Goal: Task Accomplishment & Management: Use online tool/utility

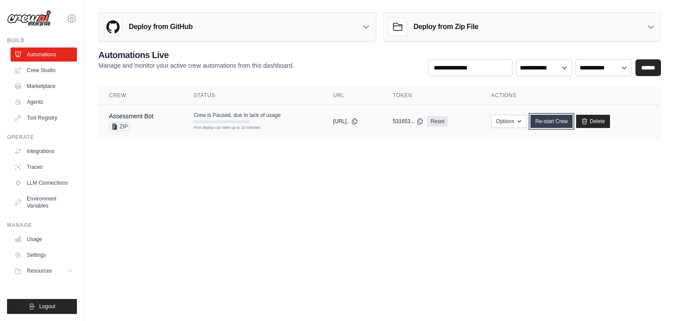
click at [565, 120] on link "Re-start Crew" at bounding box center [552, 121] width 42 height 13
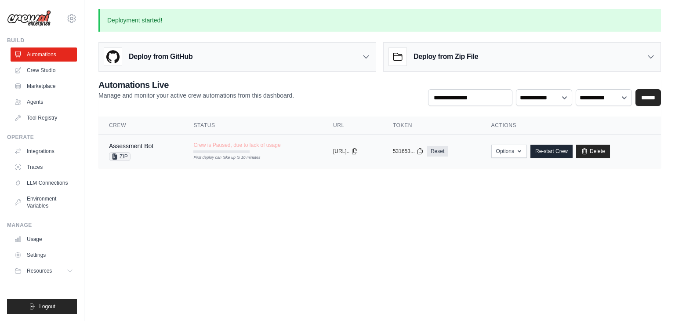
click at [158, 140] on td "Assessment Bot ZIP" at bounding box center [140, 152] width 84 height 34
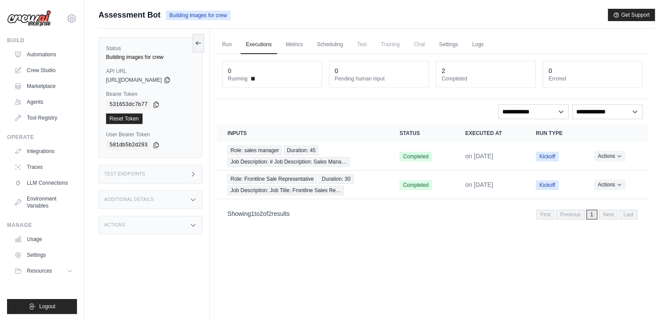
click at [487, 48] on link "Logs" at bounding box center [477, 45] width 22 height 18
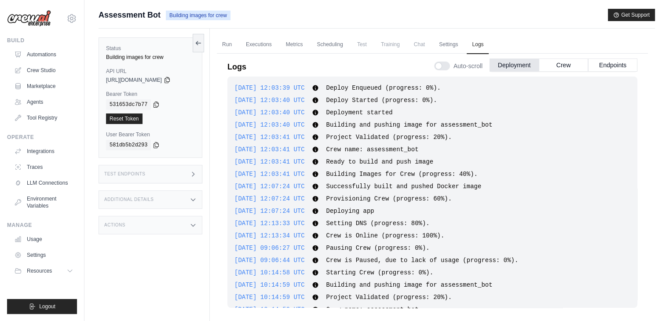
scroll to position [50, 0]
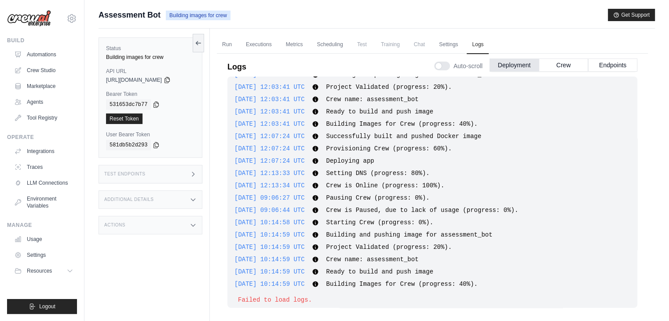
click at [657, 120] on div "Submit a support request Describe your issue or question * Please be specific a…" at bounding box center [376, 179] width 584 height 341
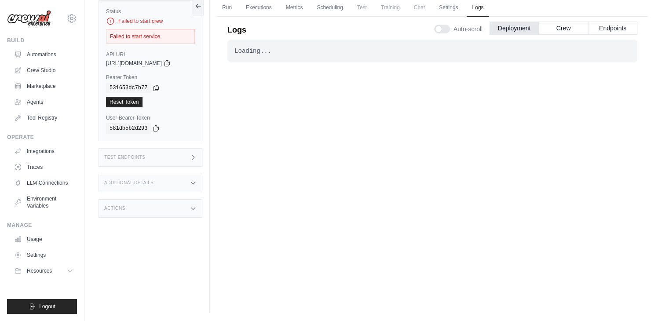
click at [152, 33] on div "Failed to start service" at bounding box center [150, 36] width 89 height 15
click at [488, 9] on link "Logs" at bounding box center [477, 8] width 22 height 18
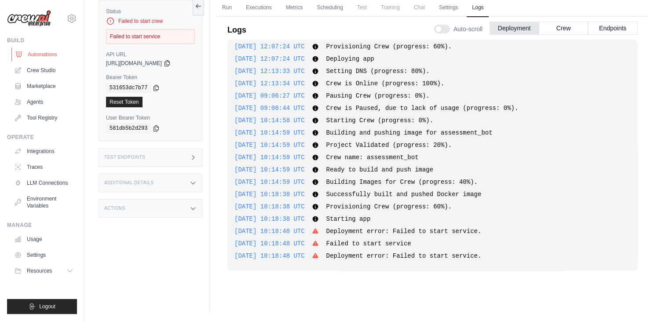
click at [33, 52] on link "Automations" at bounding box center [44, 54] width 66 height 14
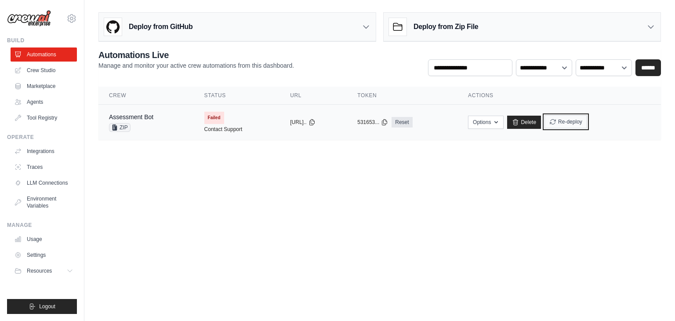
click at [576, 124] on button "Re-deploy" at bounding box center [566, 121] width 43 height 13
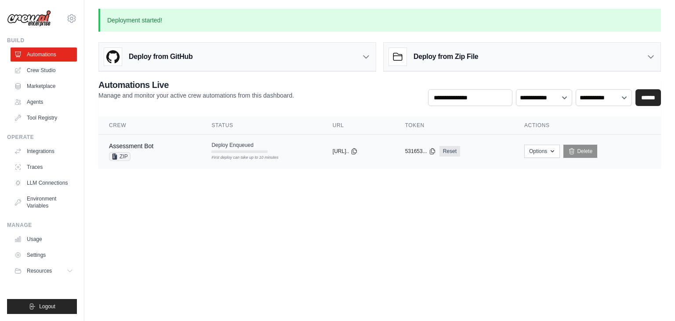
click at [178, 152] on div "Assessment Bot ZIP" at bounding box center [149, 151] width 81 height 19
click at [148, 142] on link "Assessment Bot" at bounding box center [131, 145] width 44 height 7
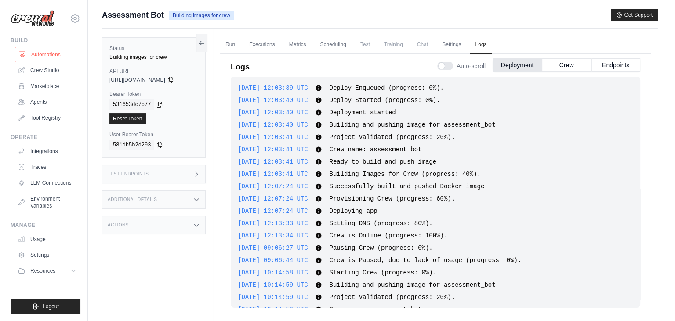
scroll to position [259, 0]
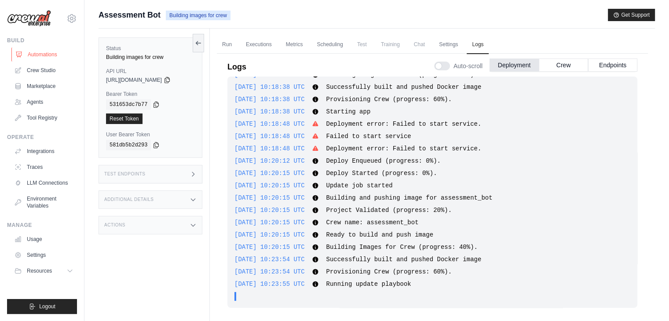
click at [33, 52] on link "Automations" at bounding box center [44, 54] width 66 height 14
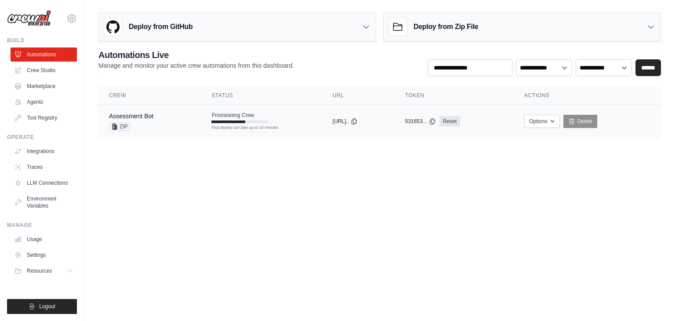
click at [135, 110] on td "Assessment Bot ZIP" at bounding box center [149, 122] width 102 height 34
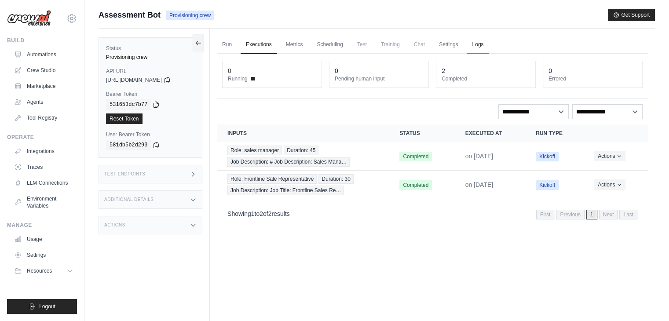
click at [487, 47] on link "Logs" at bounding box center [477, 45] width 22 height 18
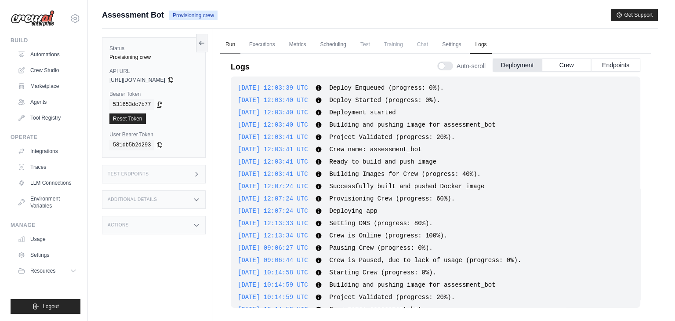
scroll to position [259, 0]
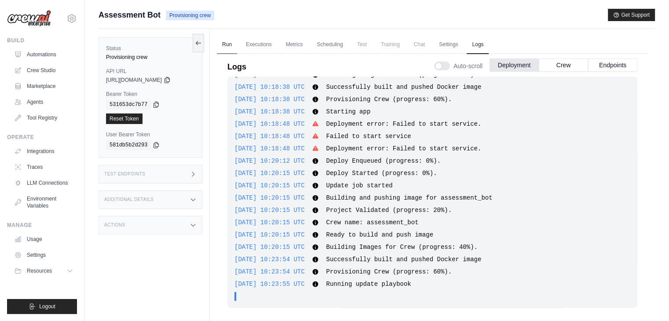
click at [223, 48] on link "Run" at bounding box center [227, 45] width 20 height 18
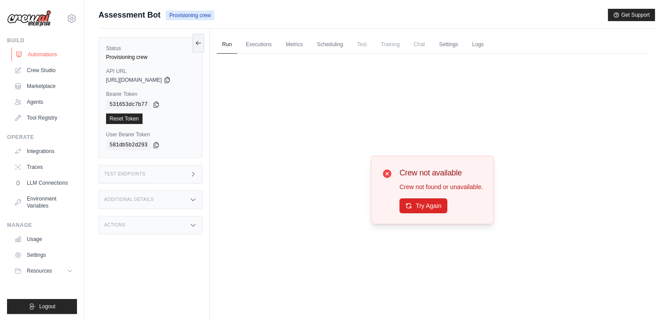
click at [38, 59] on link "Automations" at bounding box center [44, 54] width 66 height 14
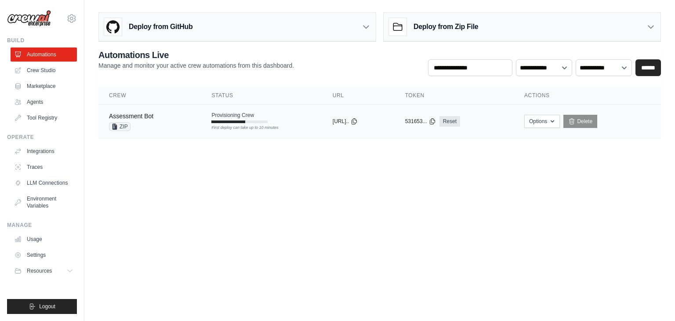
click at [201, 118] on td "Provisioning Crew First deploy can take up to 10 minutes" at bounding box center [261, 117] width 121 height 25
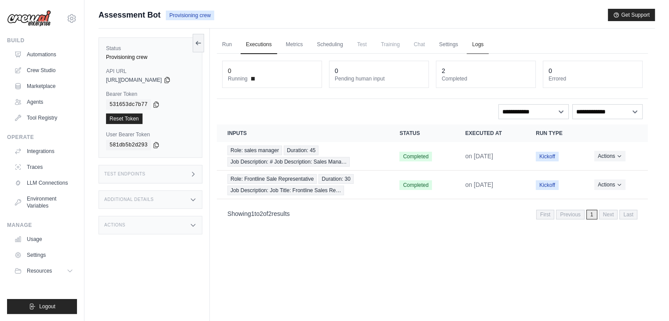
click at [482, 50] on link "Logs" at bounding box center [477, 45] width 22 height 18
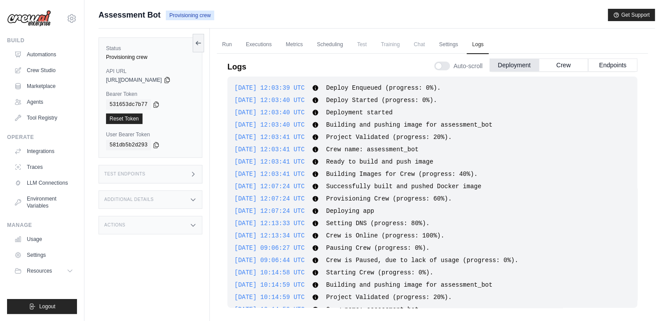
scroll to position [259, 0]
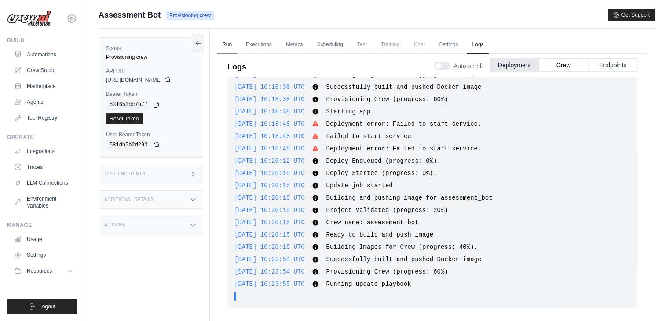
click at [220, 43] on link "Run" at bounding box center [227, 45] width 20 height 18
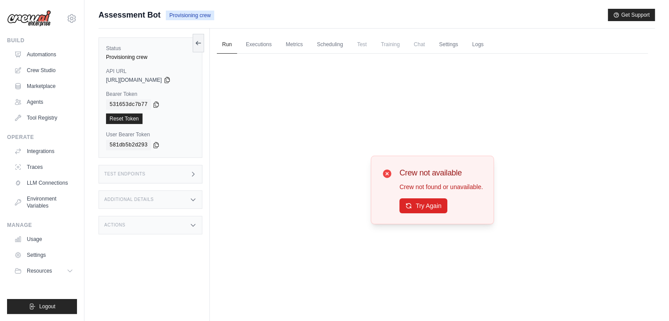
click at [50, 14] on img at bounding box center [29, 18] width 44 height 17
click at [47, 14] on img at bounding box center [29, 18] width 44 height 17
click at [42, 18] on img at bounding box center [29, 18] width 44 height 17
click at [55, 55] on link "Automations" at bounding box center [44, 54] width 66 height 14
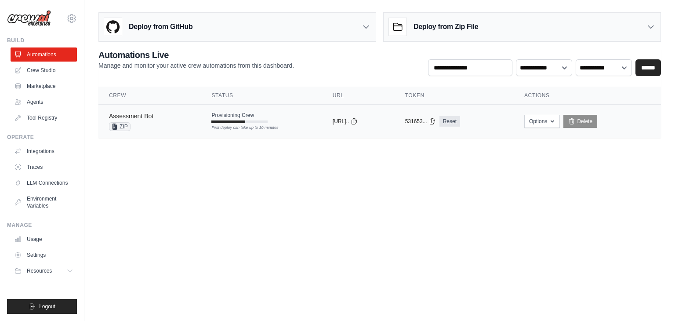
click at [138, 115] on link "Assessment Bot" at bounding box center [131, 116] width 44 height 7
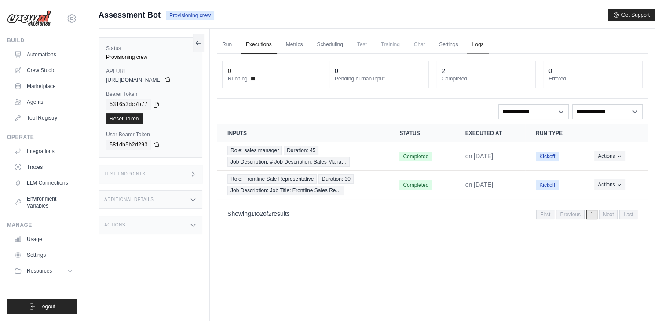
click at [484, 41] on link "Logs" at bounding box center [477, 45] width 22 height 18
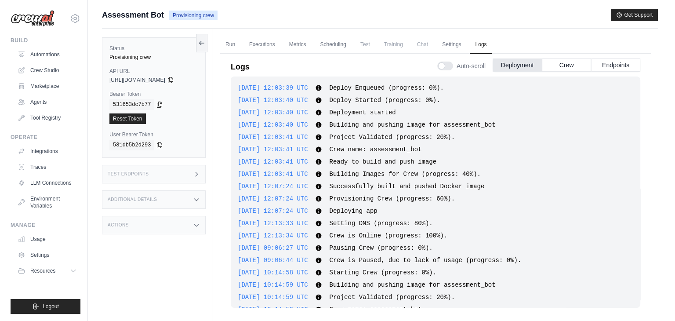
scroll to position [259, 0]
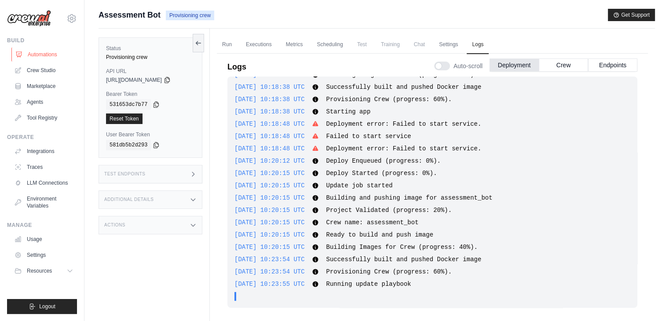
click at [44, 55] on link "Automations" at bounding box center [44, 54] width 66 height 14
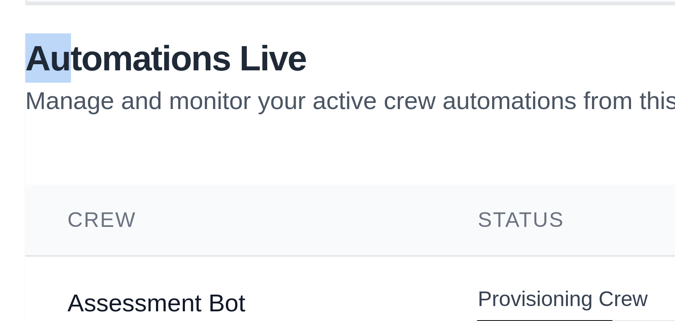
drag, startPoint x: 99, startPoint y: 56, endPoint x: 109, endPoint y: 57, distance: 10.1
click at [109, 57] on h2 "Automations Live" at bounding box center [196, 55] width 196 height 12
click at [111, 57] on h2 "Automations Live" at bounding box center [196, 55] width 196 height 12
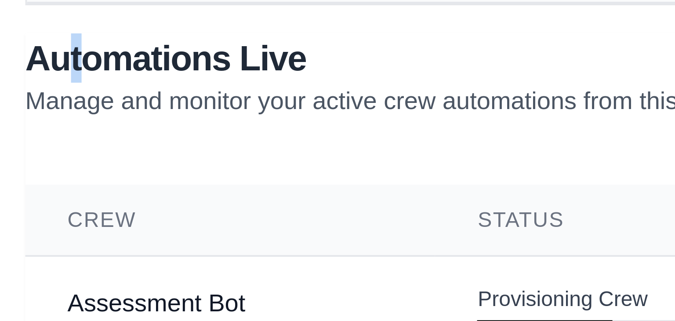
click at [111, 56] on h2 "Automations Live" at bounding box center [196, 55] width 196 height 12
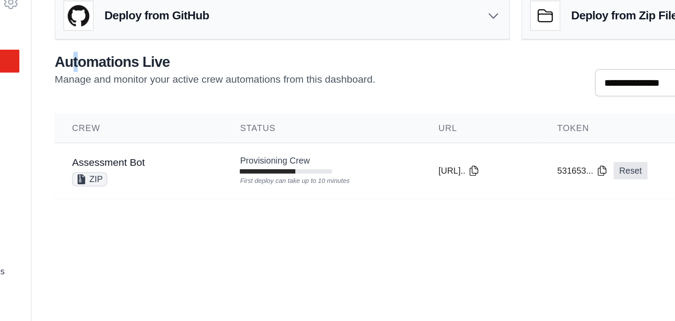
click at [115, 56] on h2 "Automations Live" at bounding box center [196, 55] width 196 height 12
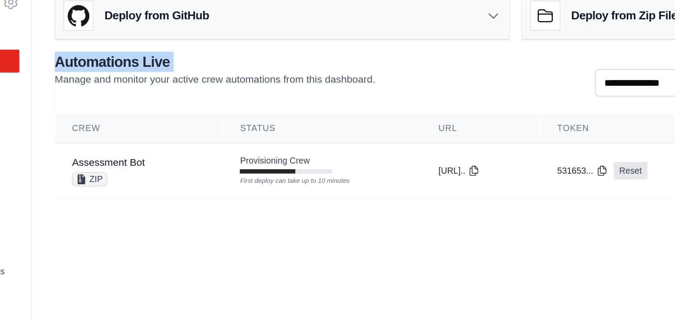
click at [115, 57] on h2 "Automations Live" at bounding box center [196, 55] width 196 height 12
click at [116, 55] on h2 "Automations Live" at bounding box center [196, 55] width 196 height 12
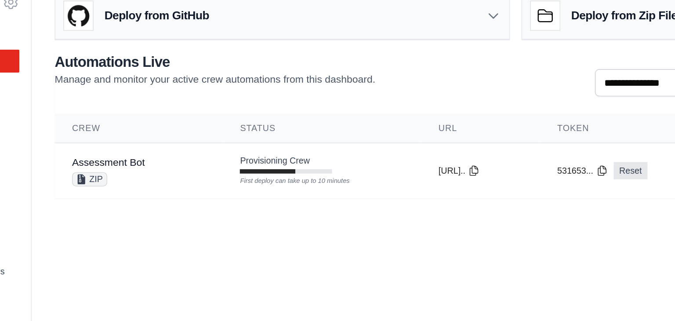
click at [119, 54] on h2 "Automations Live" at bounding box center [196, 55] width 196 height 12
drag, startPoint x: 119, startPoint y: 54, endPoint x: 113, endPoint y: 54, distance: 5.7
click at [113, 54] on h2 "Automations Live" at bounding box center [196, 55] width 196 height 12
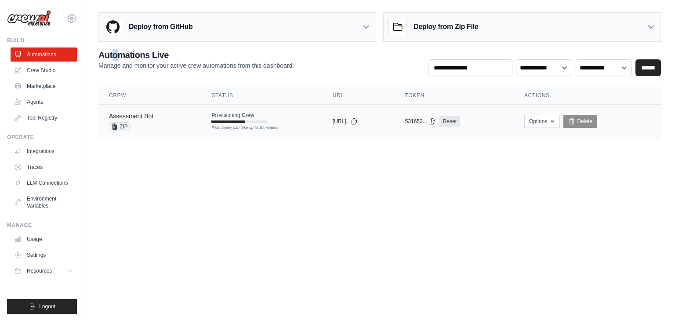
click at [137, 114] on link "Assessment Bot" at bounding box center [131, 116] width 44 height 7
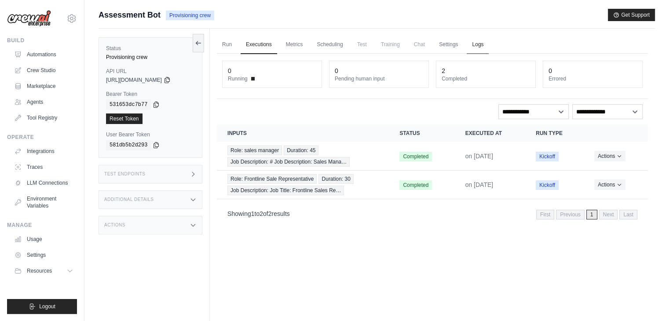
click at [488, 48] on link "Logs" at bounding box center [477, 45] width 22 height 18
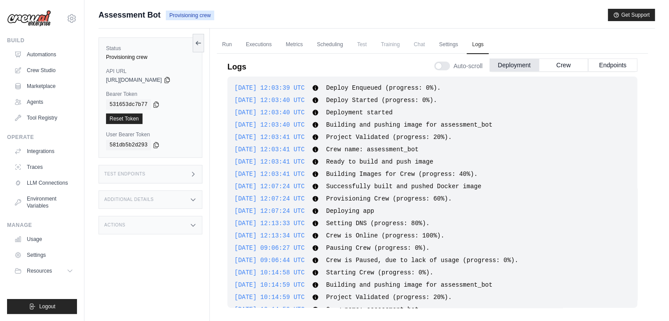
scroll to position [259, 0]
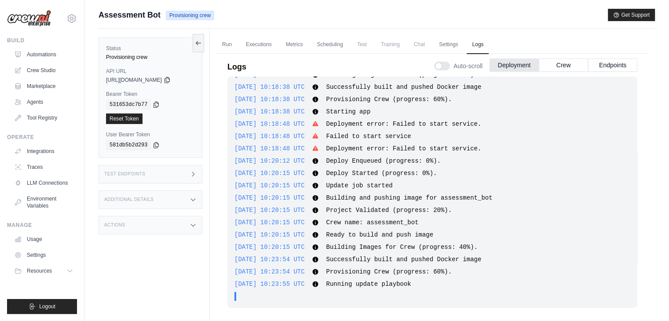
click at [466, 36] on link "Logs" at bounding box center [477, 45] width 22 height 18
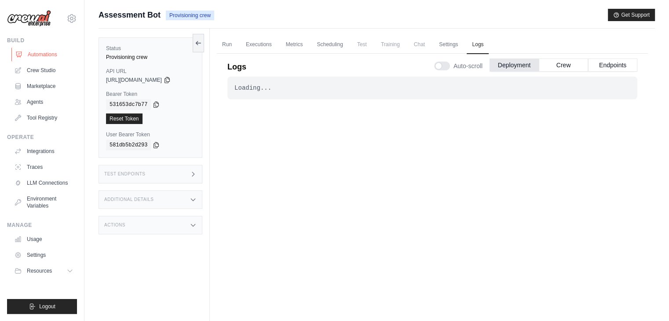
click at [37, 53] on link "Automations" at bounding box center [44, 54] width 66 height 14
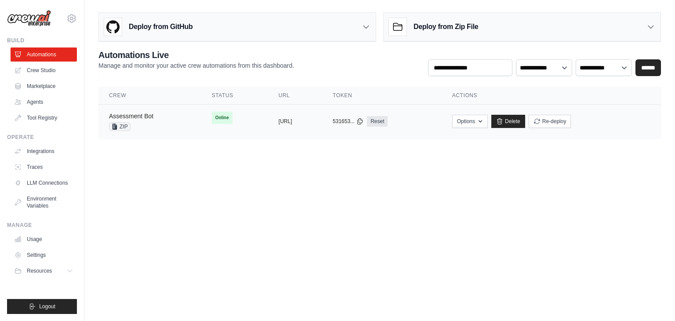
click at [120, 118] on link "Assessment Bot" at bounding box center [131, 116] width 44 height 7
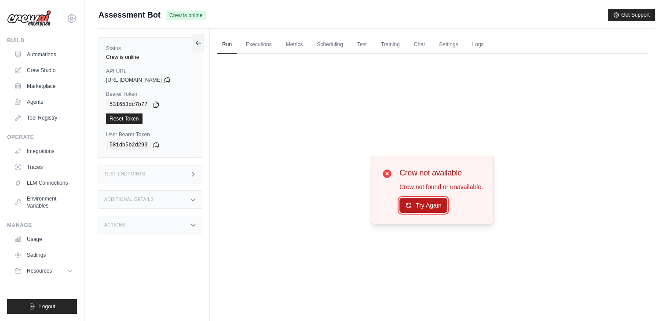
click at [432, 201] on button "Try Again" at bounding box center [423, 205] width 48 height 15
click at [433, 204] on button "Try Again" at bounding box center [423, 205] width 48 height 15
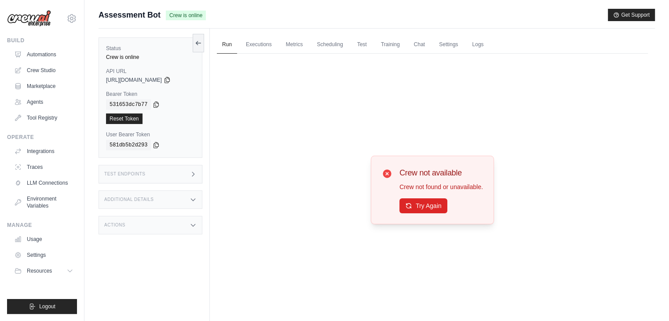
click at [433, 204] on button "Try Again" at bounding box center [423, 205] width 48 height 15
click at [261, 52] on link "Executions" at bounding box center [258, 45] width 36 height 18
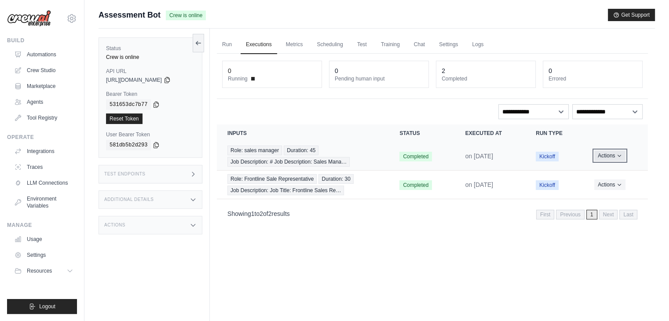
click at [608, 156] on button "Actions" at bounding box center [609, 155] width 31 height 11
click at [579, 129] on th "Run Type" at bounding box center [554, 133] width 58 height 18
click at [228, 43] on link "Run" at bounding box center [227, 45] width 20 height 18
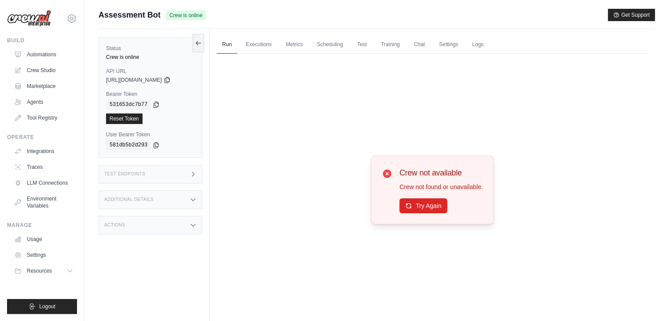
click at [138, 18] on span "Assessment Bot" at bounding box center [129, 15] width 62 height 12
click at [426, 210] on button "Try Again" at bounding box center [423, 205] width 48 height 15
click at [49, 56] on link "Automations" at bounding box center [44, 54] width 66 height 14
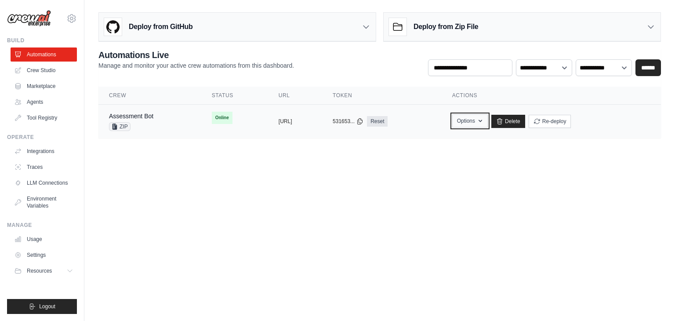
click at [488, 117] on button "Options" at bounding box center [470, 120] width 36 height 13
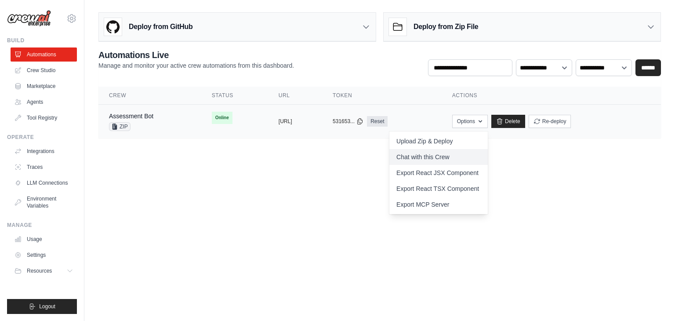
click at [466, 155] on link "Chat with this Crew" at bounding box center [438, 157] width 98 height 16
click at [316, 229] on body "chandrahas@loopreality.com Settings Build Automations Crew Studio" at bounding box center [337, 160] width 675 height 321
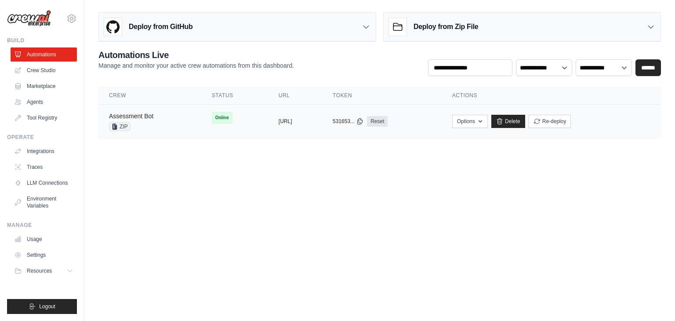
click at [148, 119] on link "Assessment Bot" at bounding box center [131, 116] width 44 height 7
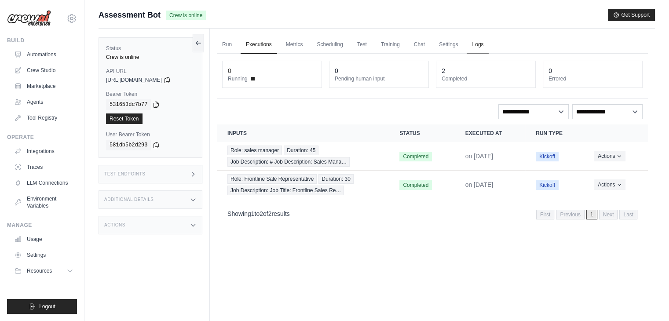
click at [488, 41] on link "Logs" at bounding box center [477, 45] width 22 height 18
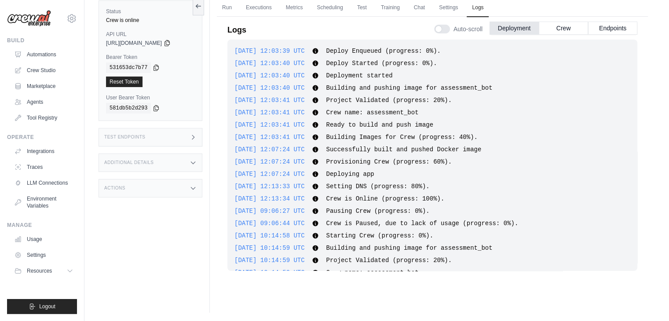
scroll to position [275, 0]
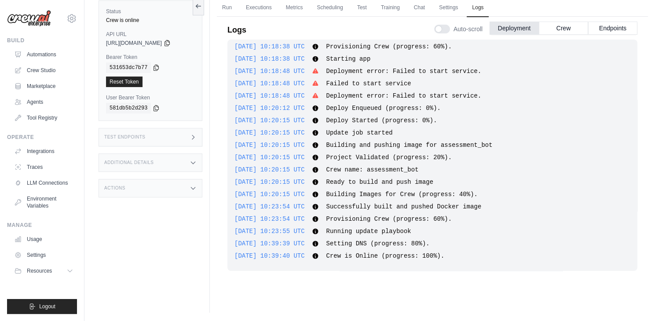
click at [427, 259] on div "2025-08-26 10:39:40 UTC Crew is Online (progress: 100%). Show more Show less" at bounding box center [432, 255] width 396 height 9
click at [569, 30] on button "Crew" at bounding box center [562, 27] width 49 height 13
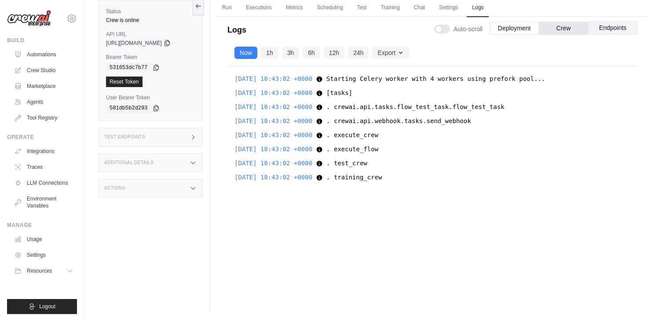
click at [600, 31] on button "Endpoints" at bounding box center [612, 27] width 49 height 13
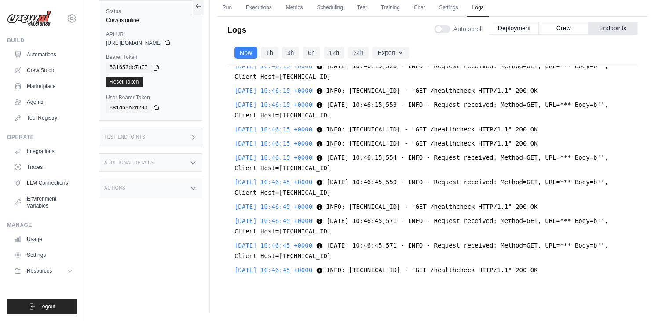
scroll to position [792, 0]
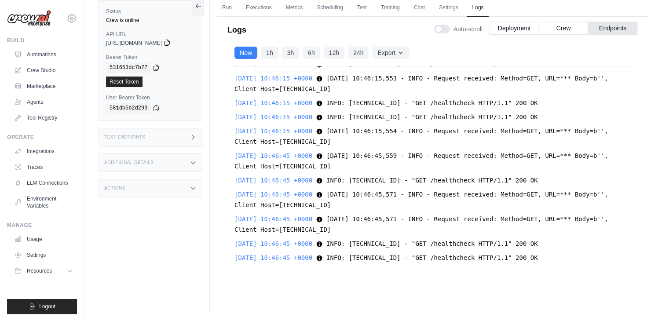
click at [171, 44] on icon at bounding box center [167, 42] width 7 height 7
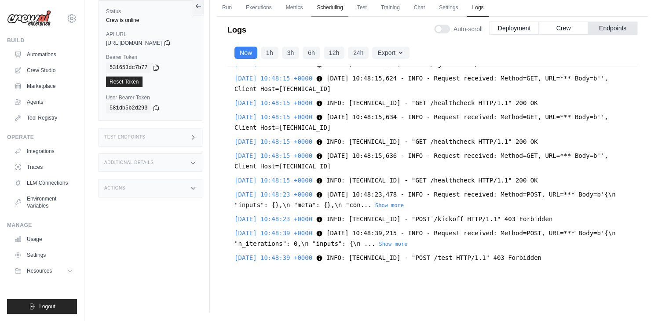
scroll to position [0, 0]
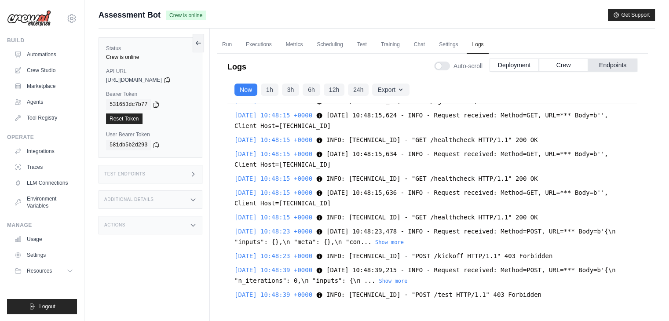
click at [115, 18] on span "Assessment Bot" at bounding box center [129, 15] width 62 height 12
click at [49, 19] on img at bounding box center [29, 18] width 44 height 17
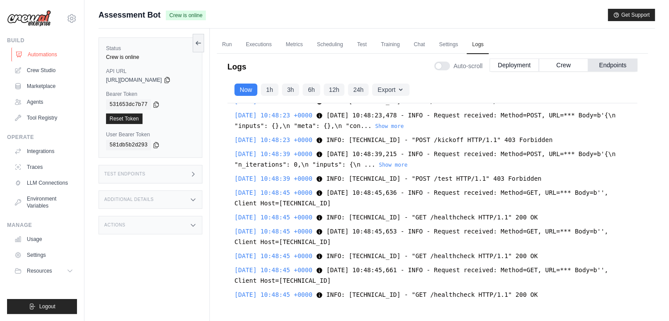
click at [48, 54] on link "Automations" at bounding box center [44, 54] width 66 height 14
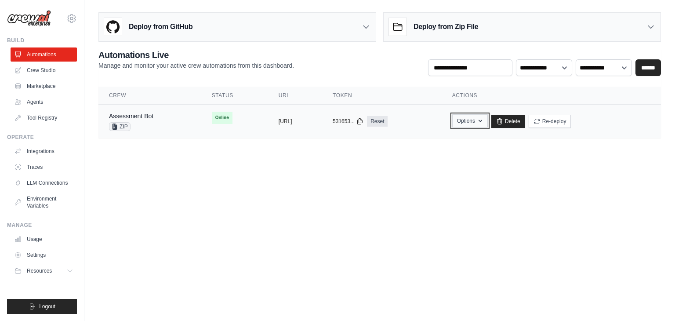
click at [484, 122] on icon "button" at bounding box center [480, 120] width 7 height 7
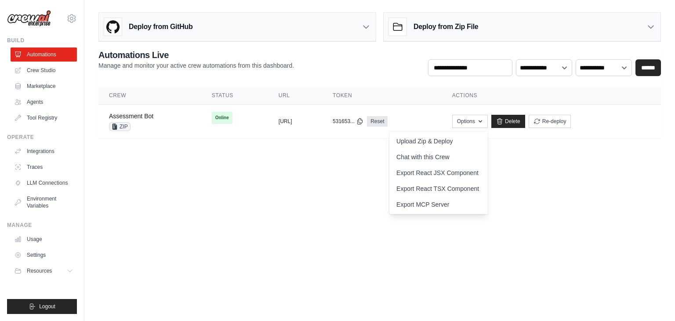
click at [357, 238] on body "chandrahas@loopreality.com Settings Build Automations Crew Studio" at bounding box center [337, 160] width 675 height 321
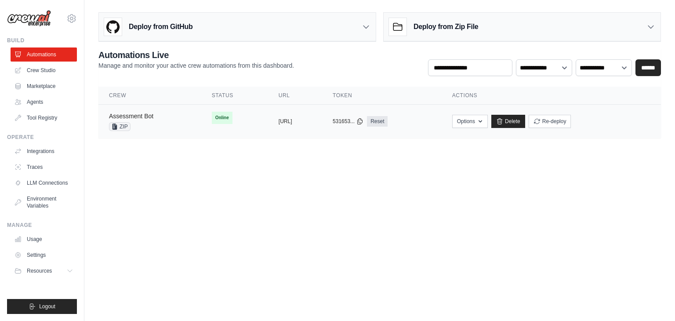
click at [137, 114] on link "Assessment Bot" at bounding box center [131, 116] width 44 height 7
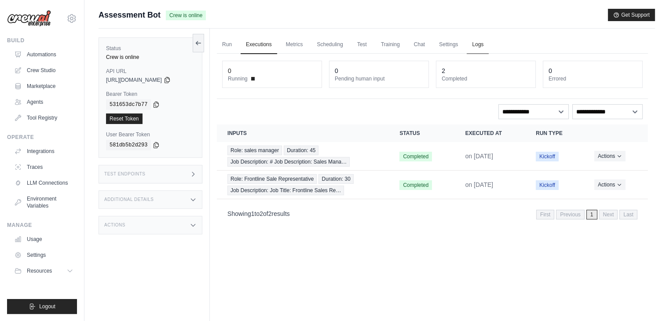
click at [483, 45] on link "Logs" at bounding box center [477, 45] width 22 height 18
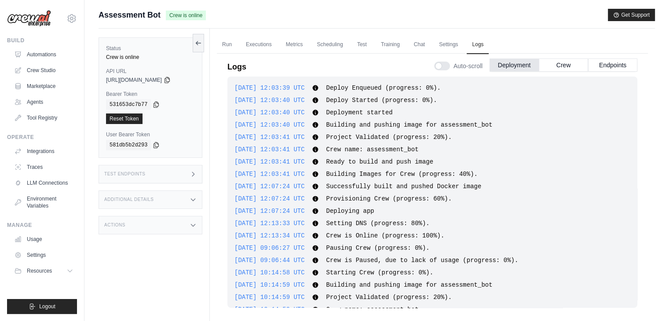
scroll to position [275, 0]
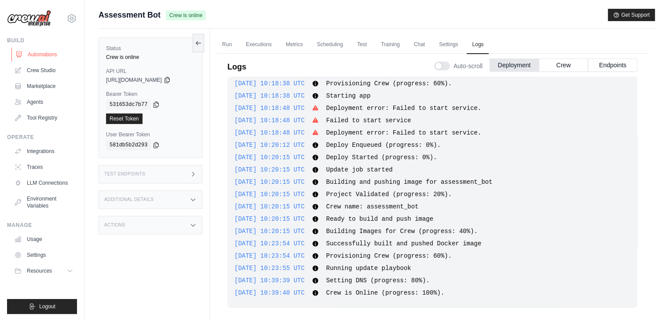
click at [44, 55] on link "Automations" at bounding box center [44, 54] width 66 height 14
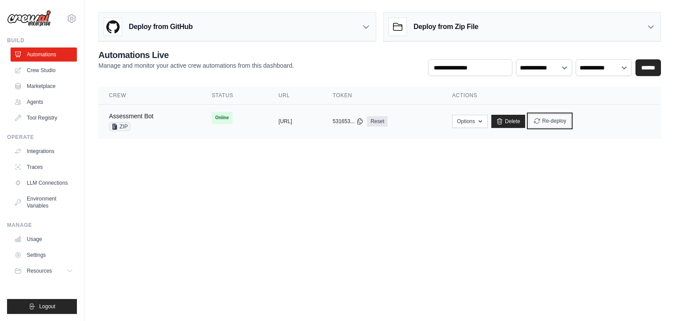
click at [571, 119] on button "Re-deploy" at bounding box center [550, 120] width 43 height 13
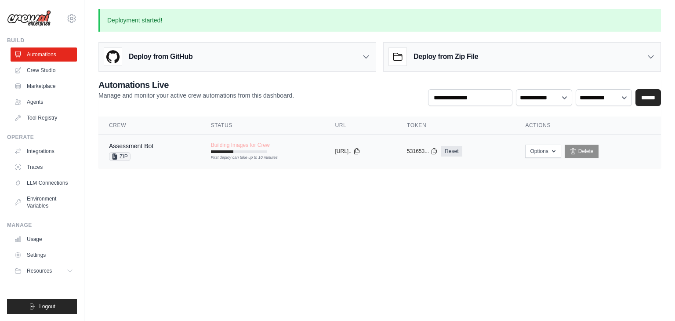
click at [153, 142] on link "Assessment Bot" at bounding box center [131, 145] width 44 height 7
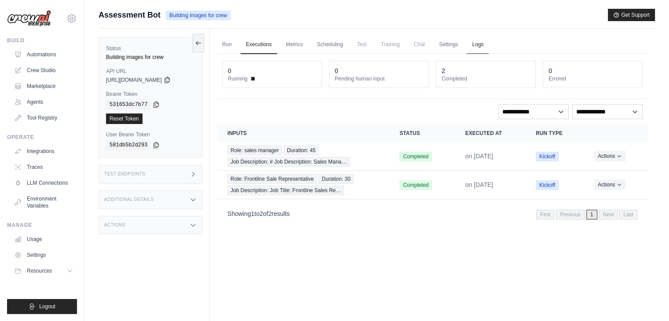
click at [488, 40] on link "Logs" at bounding box center [477, 45] width 22 height 18
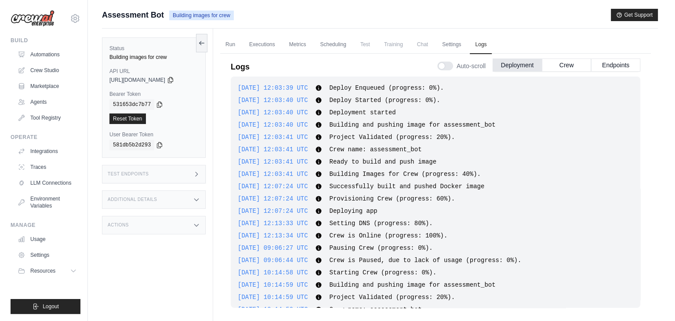
scroll to position [411, 0]
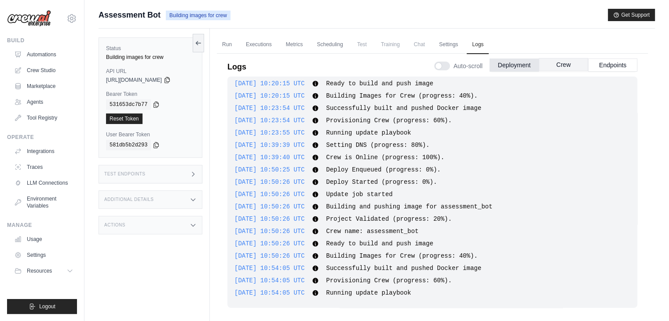
click at [563, 65] on button "Crew" at bounding box center [562, 64] width 49 height 13
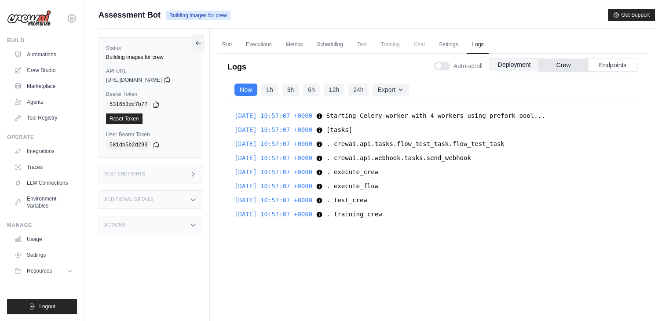
click at [509, 63] on button "Deployment" at bounding box center [513, 64] width 49 height 13
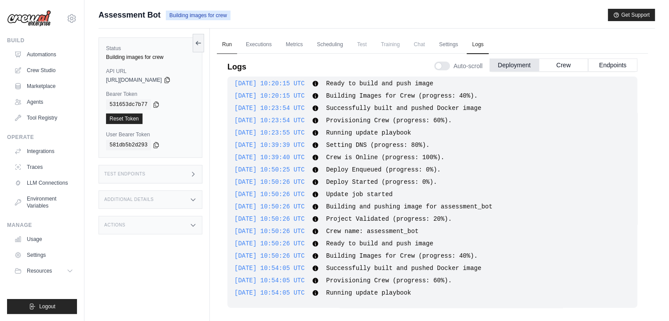
click at [222, 45] on link "Run" at bounding box center [227, 45] width 20 height 18
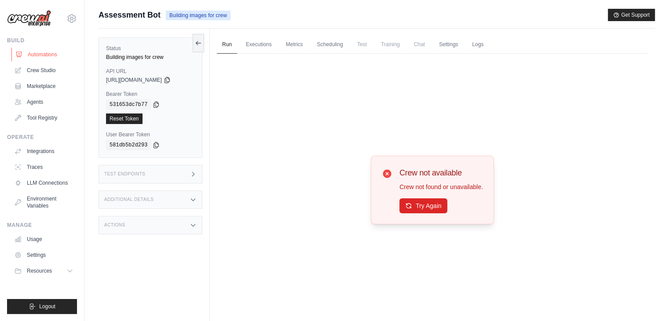
click at [42, 57] on link "Automations" at bounding box center [44, 54] width 66 height 14
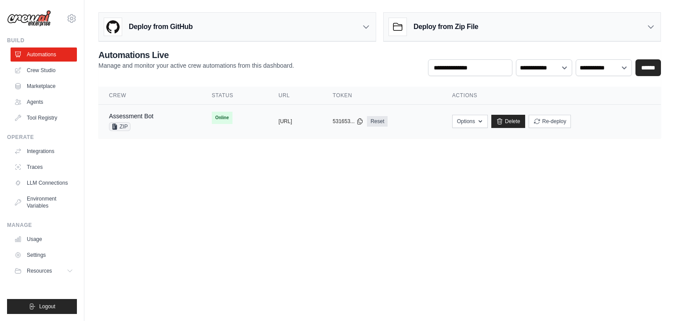
click at [201, 119] on td "Online" at bounding box center [234, 118] width 67 height 26
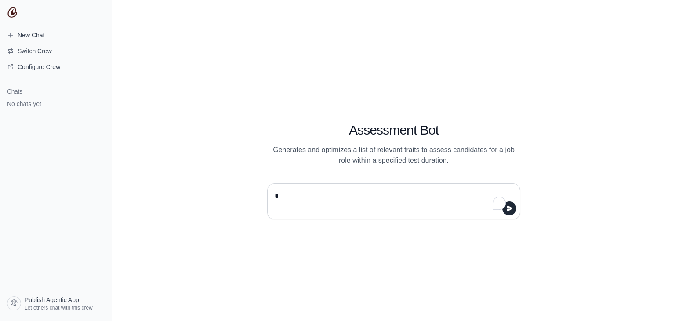
type textarea "**"
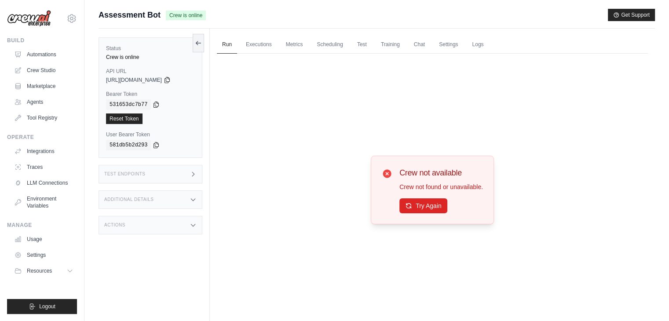
click at [229, 47] on link "Run" at bounding box center [227, 45] width 20 height 18
click at [462, 288] on div "Crew not available Crew not found or unavailable. Try Again" at bounding box center [432, 190] width 431 height 273
click at [383, 85] on div "Crew not available Crew not found or unavailable. Try Again" at bounding box center [432, 190] width 431 height 273
click at [420, 203] on button "Try Again" at bounding box center [423, 205] width 48 height 15
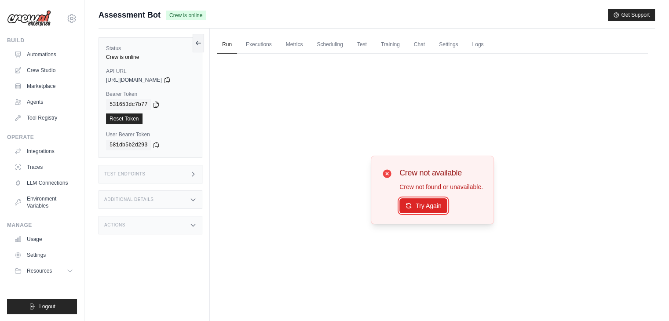
click at [420, 203] on button "Try Again" at bounding box center [423, 205] width 48 height 15
